Goal: Information Seeking & Learning: Learn about a topic

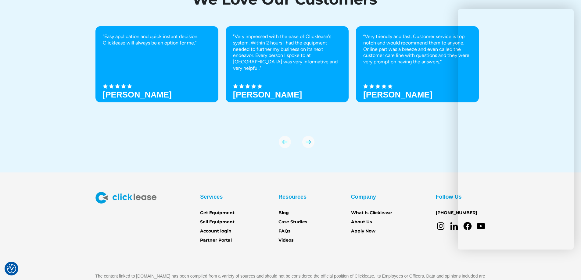
scroll to position [2150, 0]
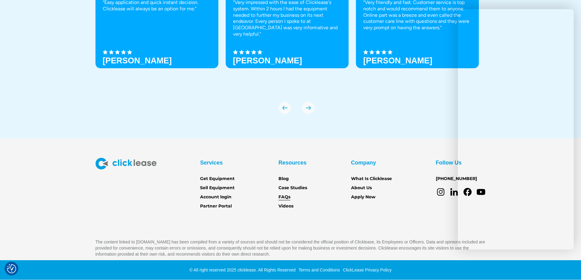
click at [283, 197] on link "FAQs" at bounding box center [284, 197] width 12 height 7
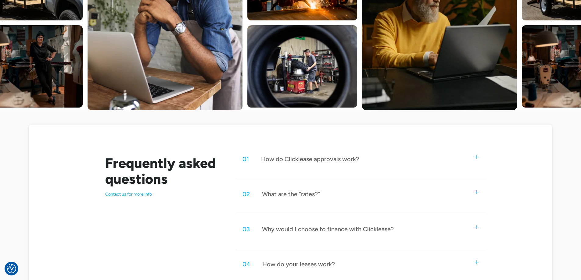
scroll to position [254, 0]
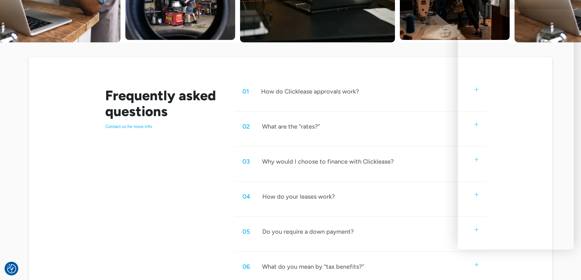
click at [324, 199] on div "How do your leases work?" at bounding box center [298, 197] width 73 height 8
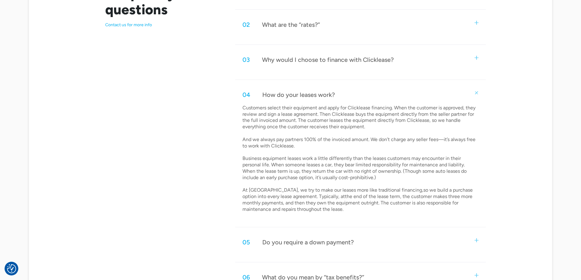
scroll to position [457, 0]
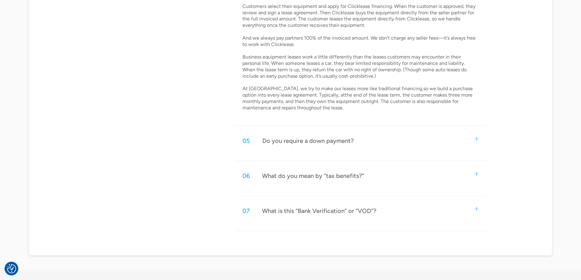
click at [321, 138] on div "Do you require a down payment?" at bounding box center [307, 141] width 91 height 8
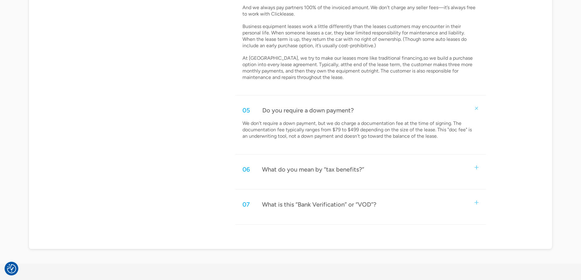
scroll to position [508, 0]
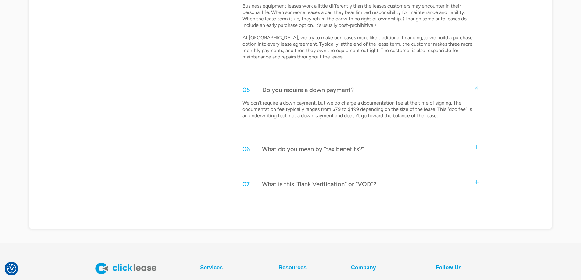
click at [309, 181] on div "What is this “Bank Verification” or “VOD”?" at bounding box center [319, 184] width 114 height 8
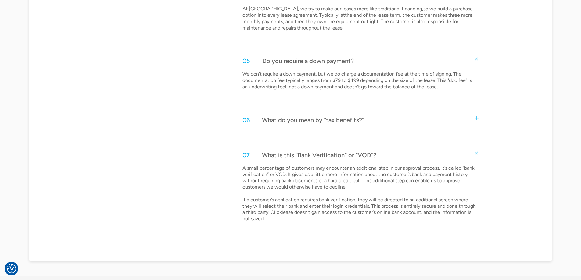
scroll to position [559, 0]
